Goal: Information Seeking & Learning: Learn about a topic

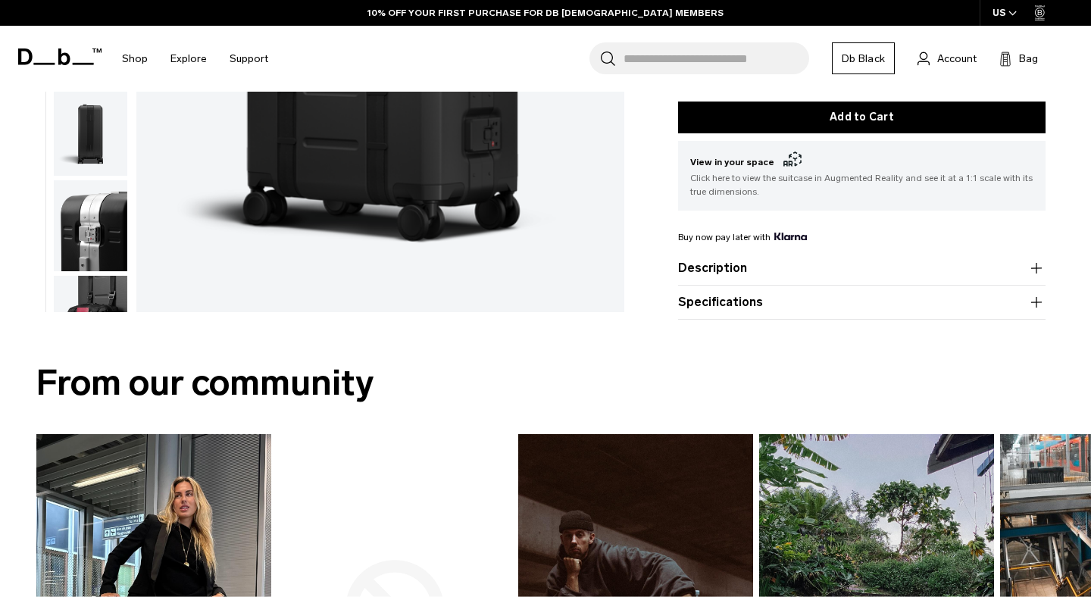
scroll to position [413, 0]
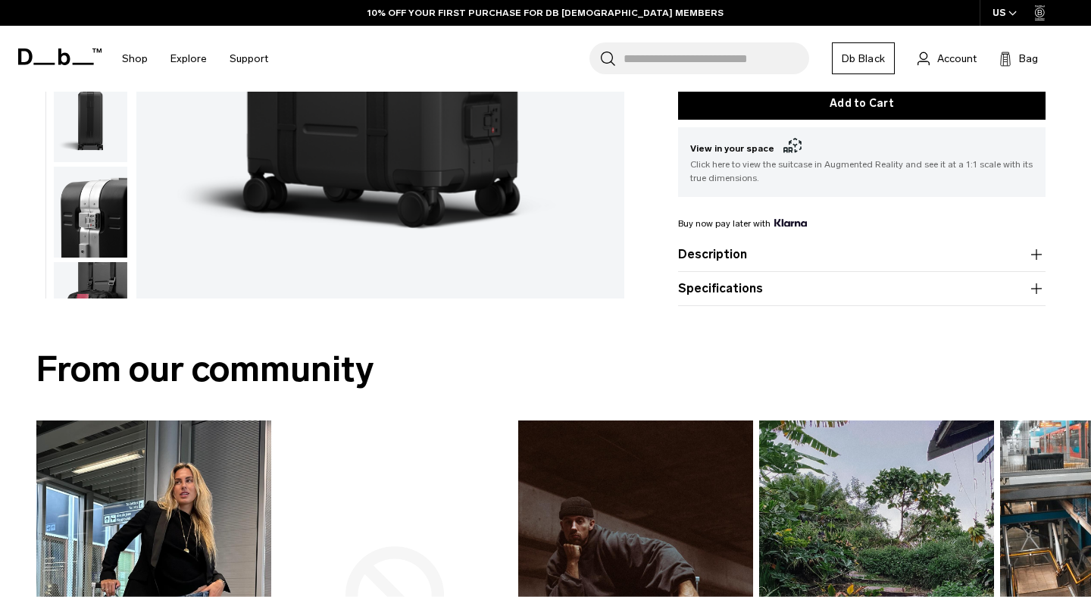
click at [815, 286] on button "Specifications" at bounding box center [862, 289] width 368 height 18
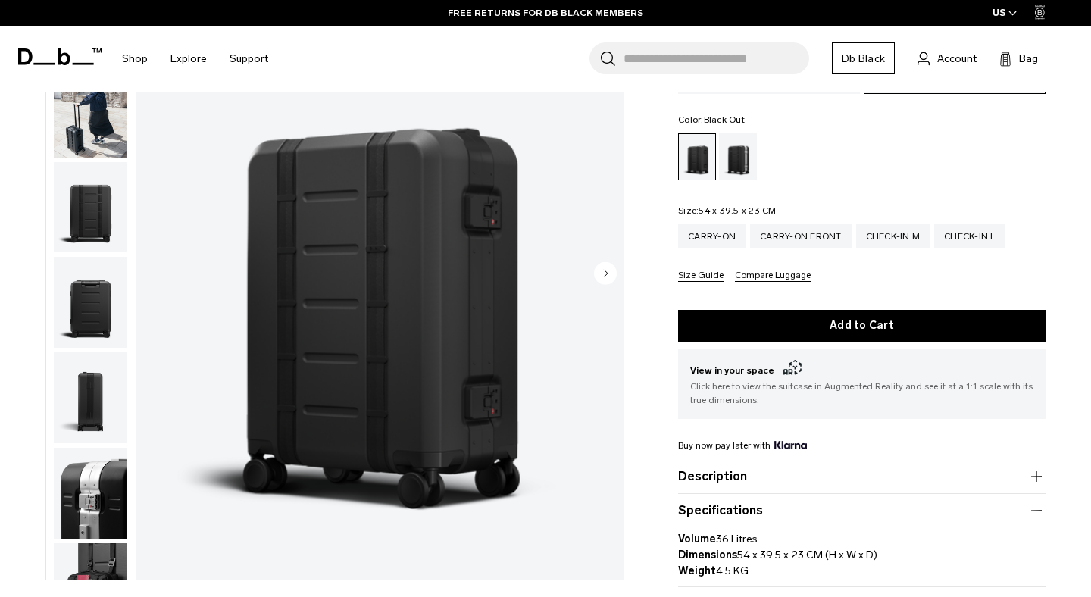
scroll to position [144, 0]
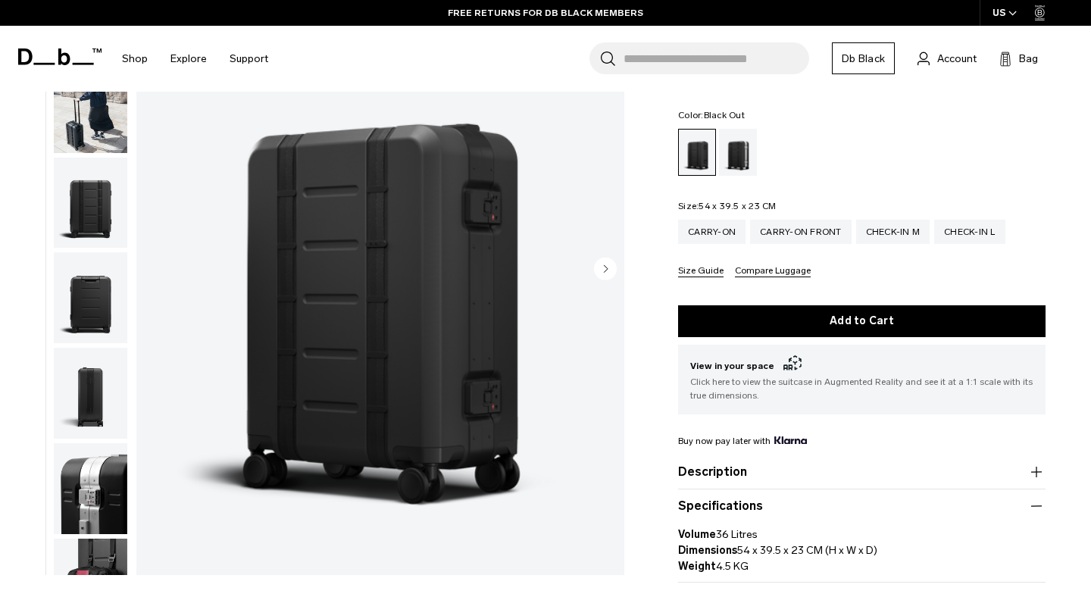
click at [609, 260] on circle "Next slide" at bounding box center [605, 269] width 23 height 23
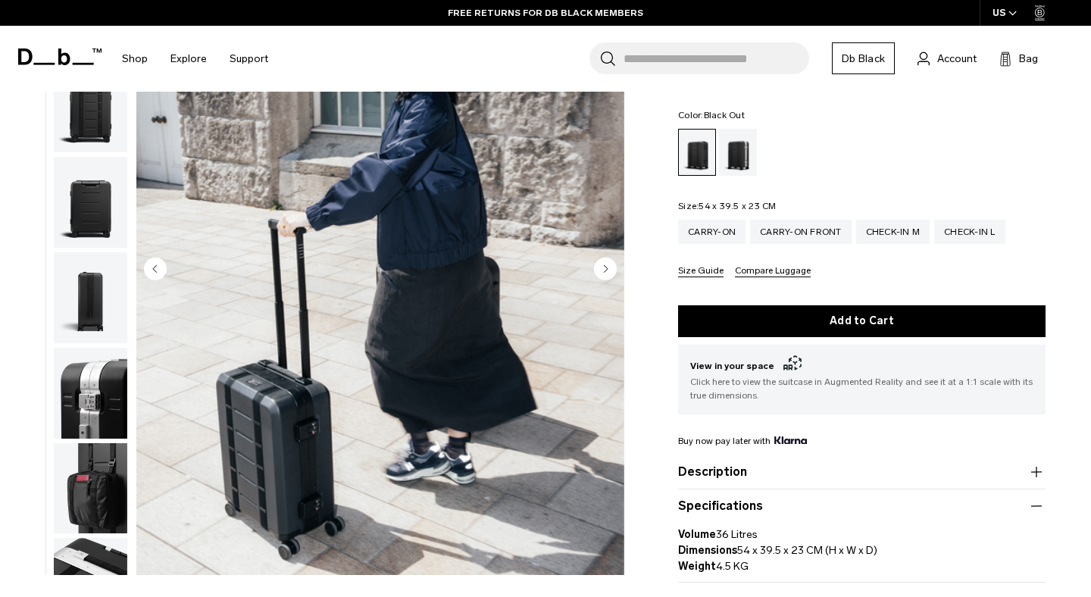
click at [609, 260] on circle "Next slide" at bounding box center [605, 269] width 23 height 23
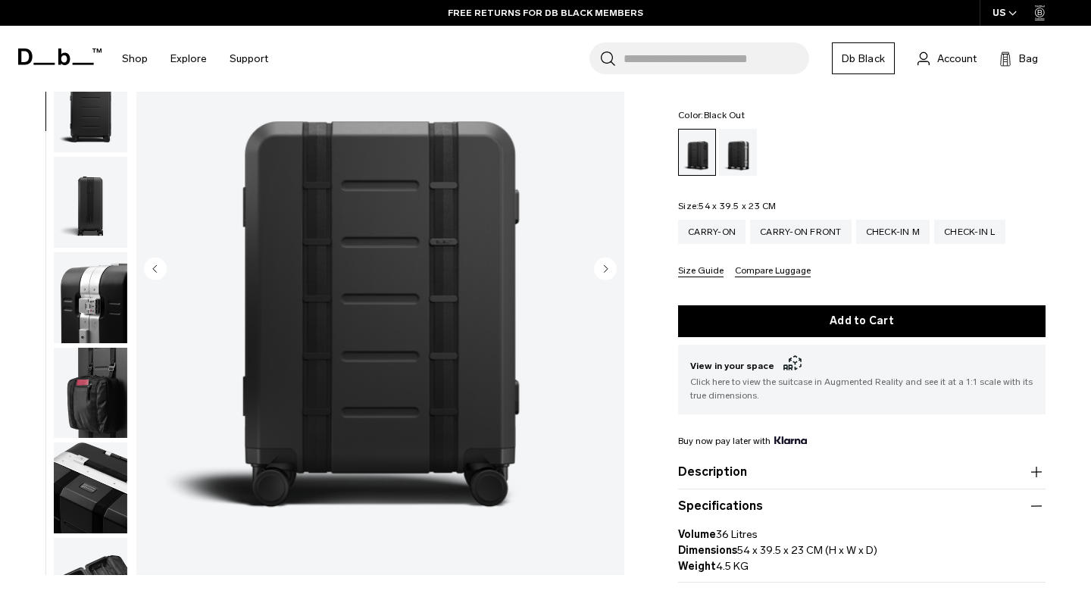
click at [609, 260] on circle "Next slide" at bounding box center [605, 269] width 23 height 23
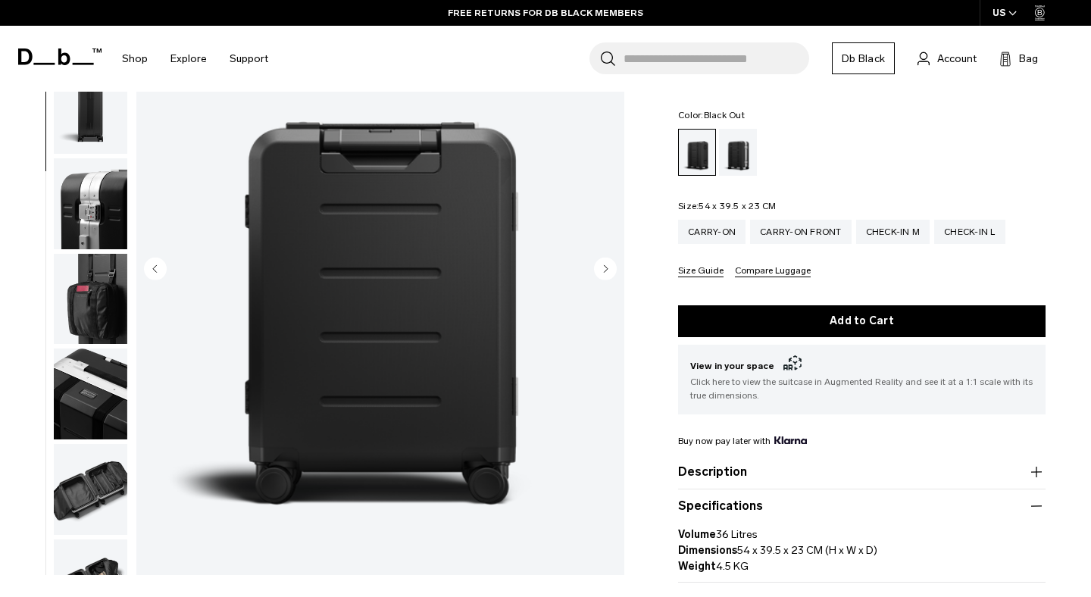
scroll to position [286, 0]
click at [609, 260] on circle "Next slide" at bounding box center [605, 269] width 23 height 23
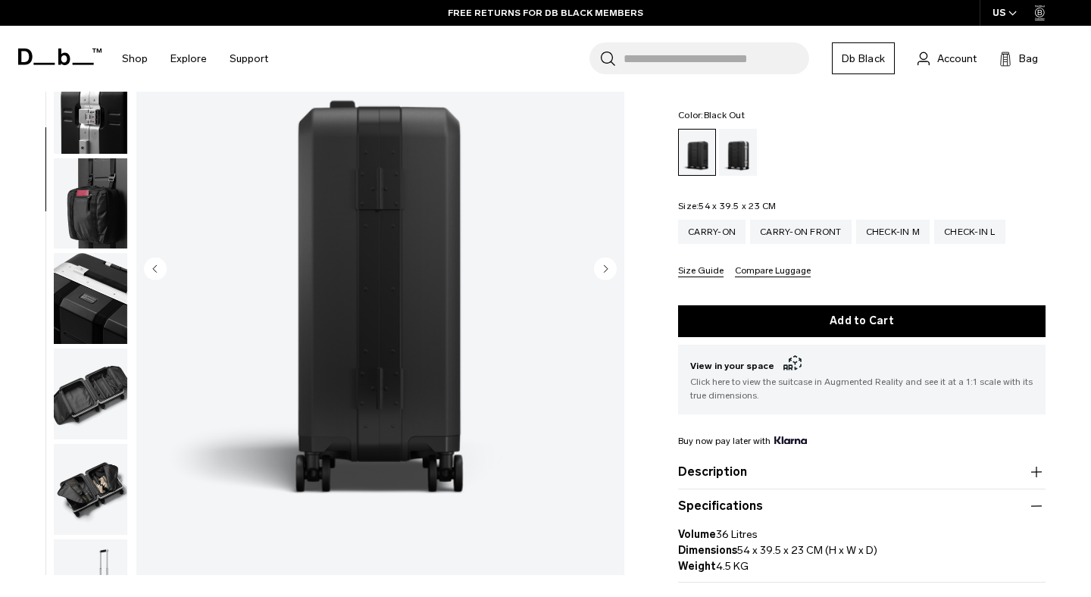
scroll to position [381, 0]
click at [609, 260] on circle "Next slide" at bounding box center [605, 269] width 23 height 23
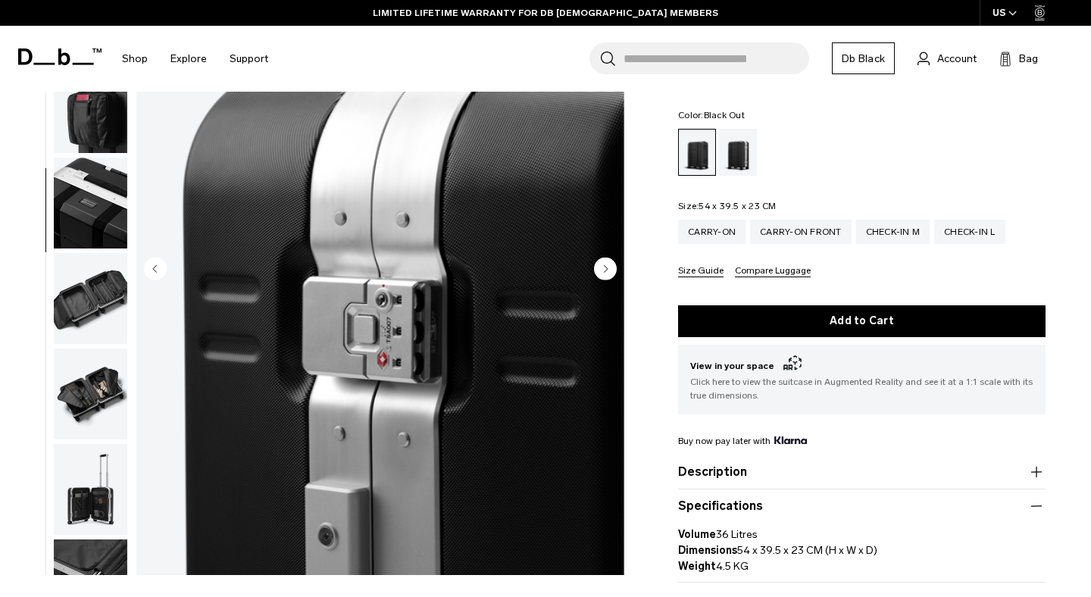
scroll to position [477, 0]
click at [609, 260] on circle "Next slide" at bounding box center [605, 269] width 23 height 23
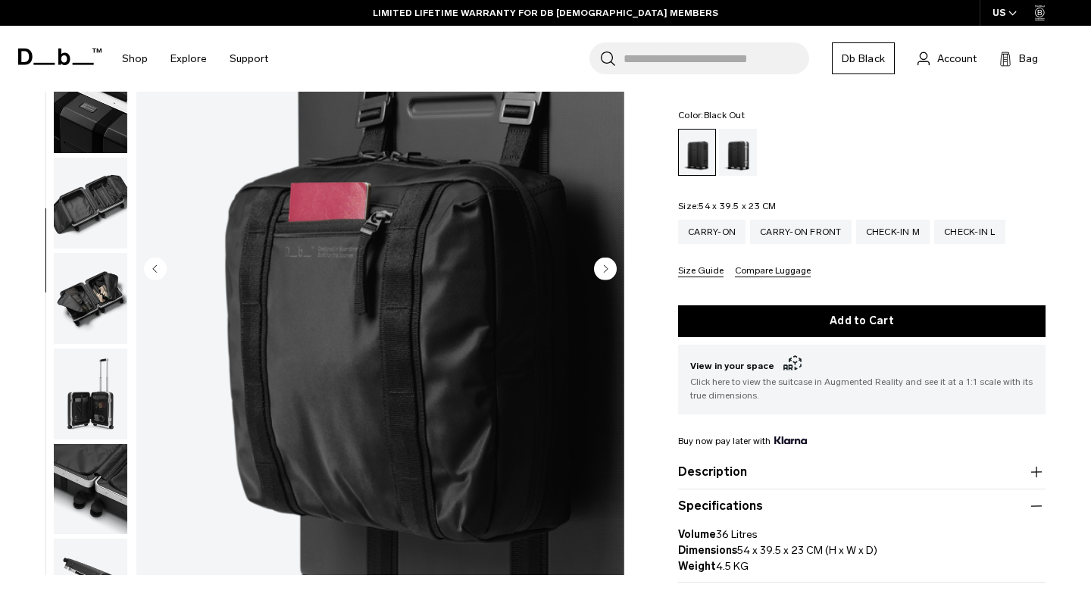
scroll to position [572, 0]
click at [609, 260] on circle "Next slide" at bounding box center [605, 269] width 23 height 23
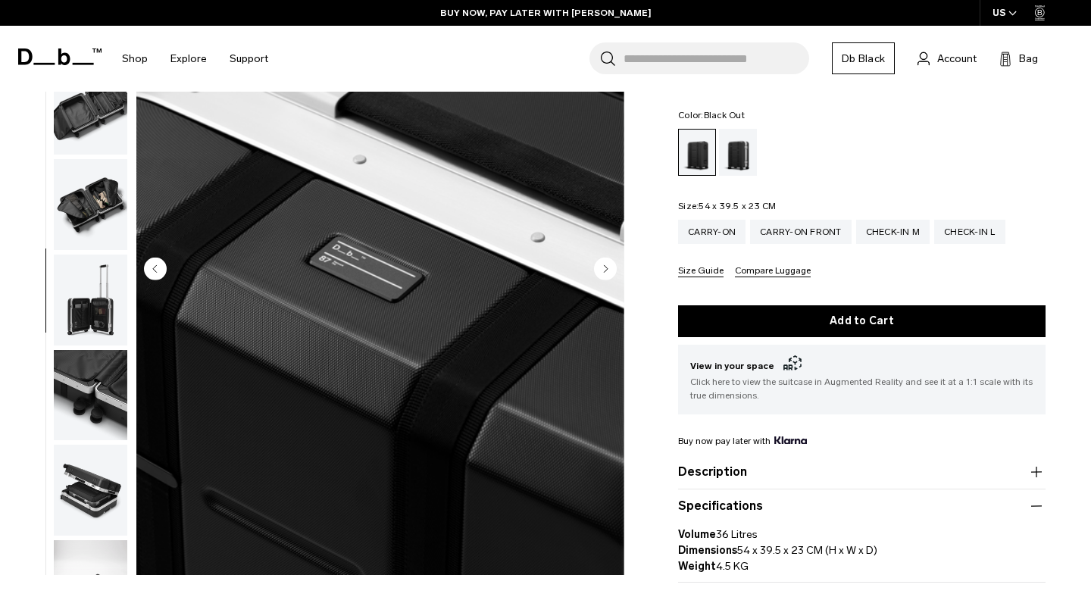
scroll to position [668, 0]
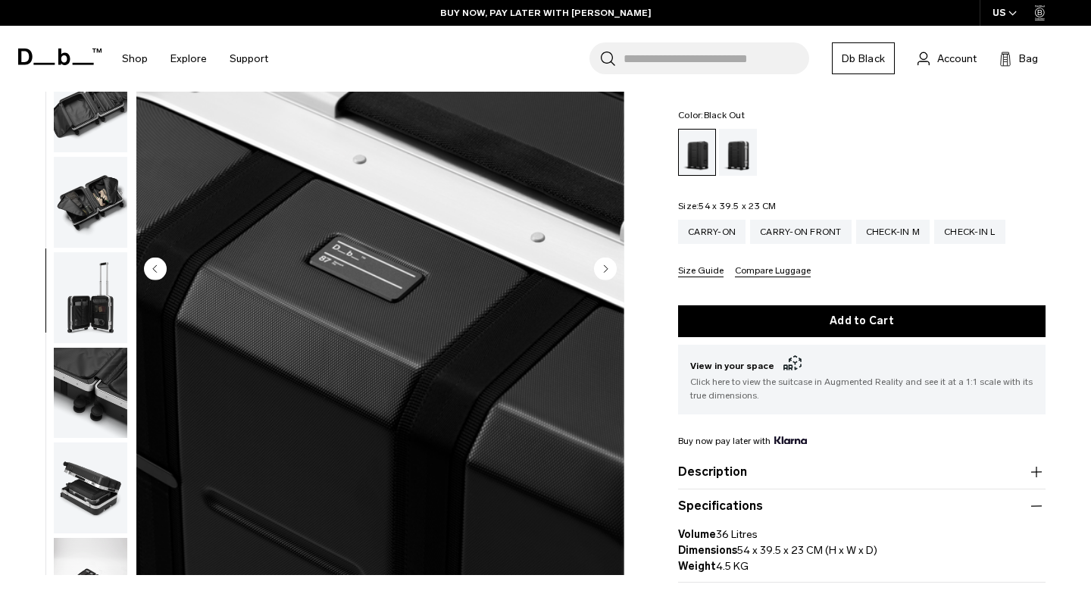
click at [609, 260] on circle "Next slide" at bounding box center [605, 269] width 23 height 23
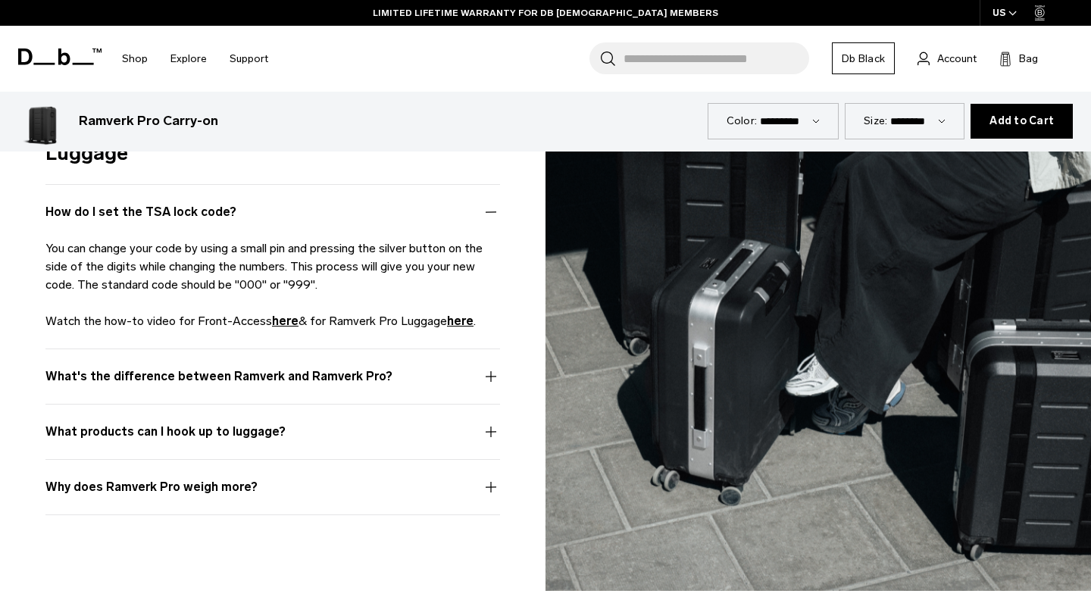
scroll to position [4862, 0]
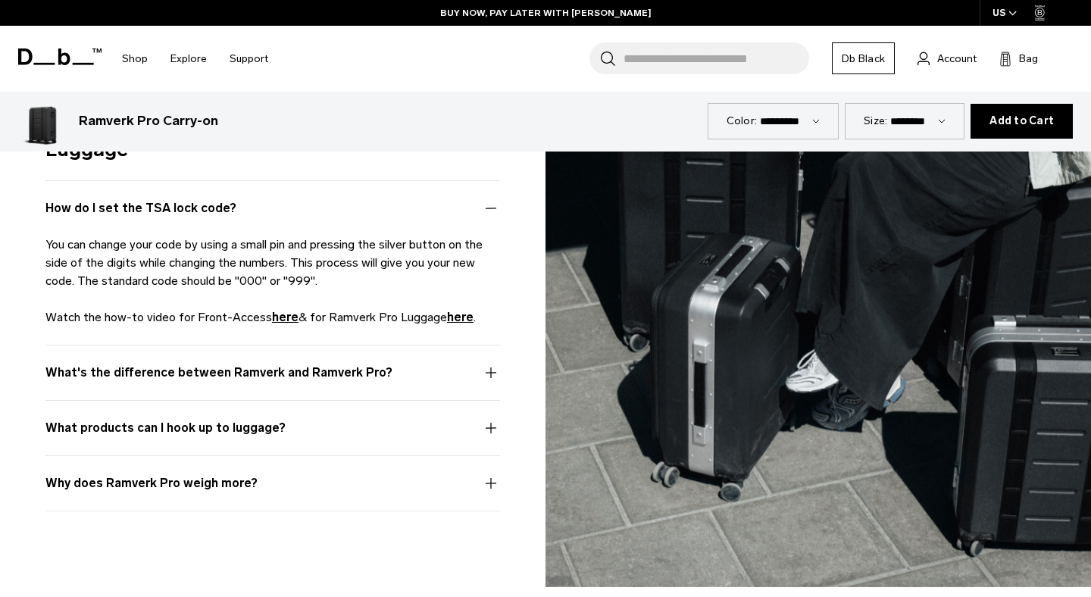
click at [490, 370] on button "What's the difference between Ramverk and Ramverk Pro?" at bounding box center [272, 382] width 455 height 36
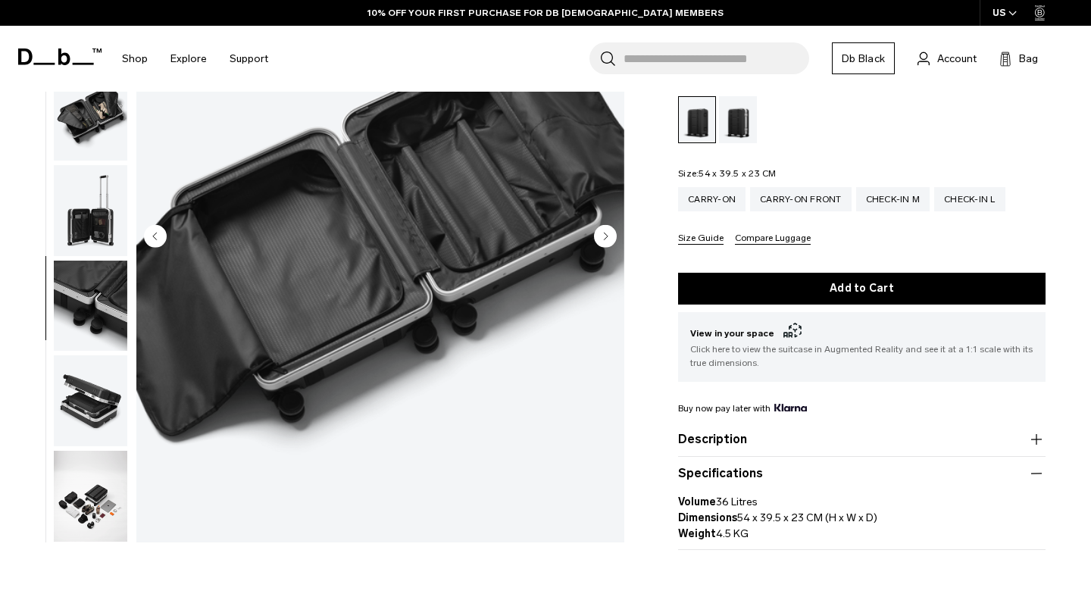
scroll to position [183, 0]
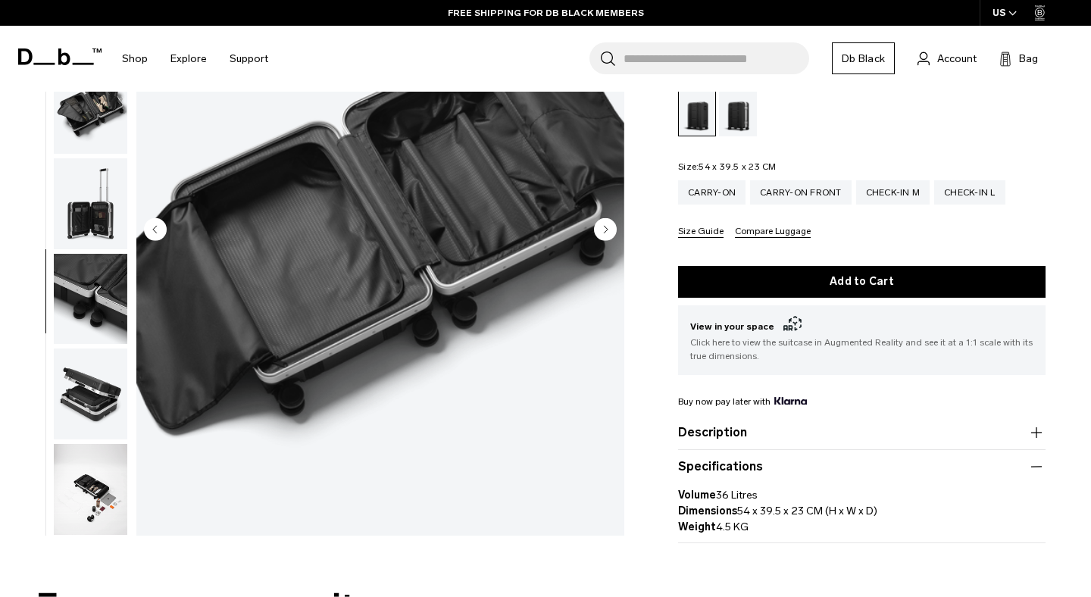
click at [784, 426] on button "Description" at bounding box center [862, 433] width 368 height 18
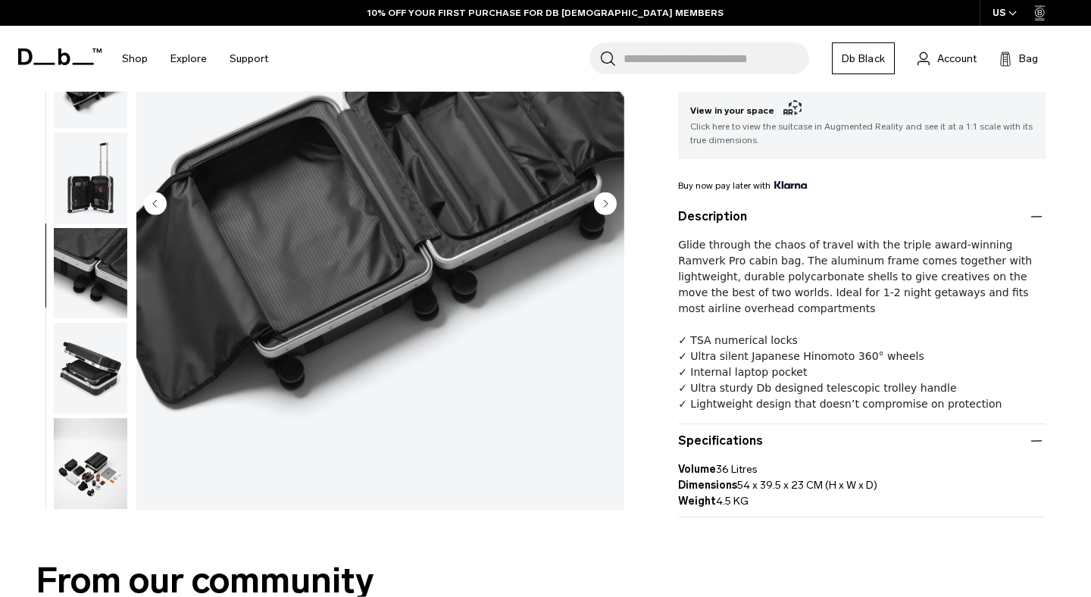
scroll to position [408, 0]
